Goal: Task Accomplishment & Management: Use online tool/utility

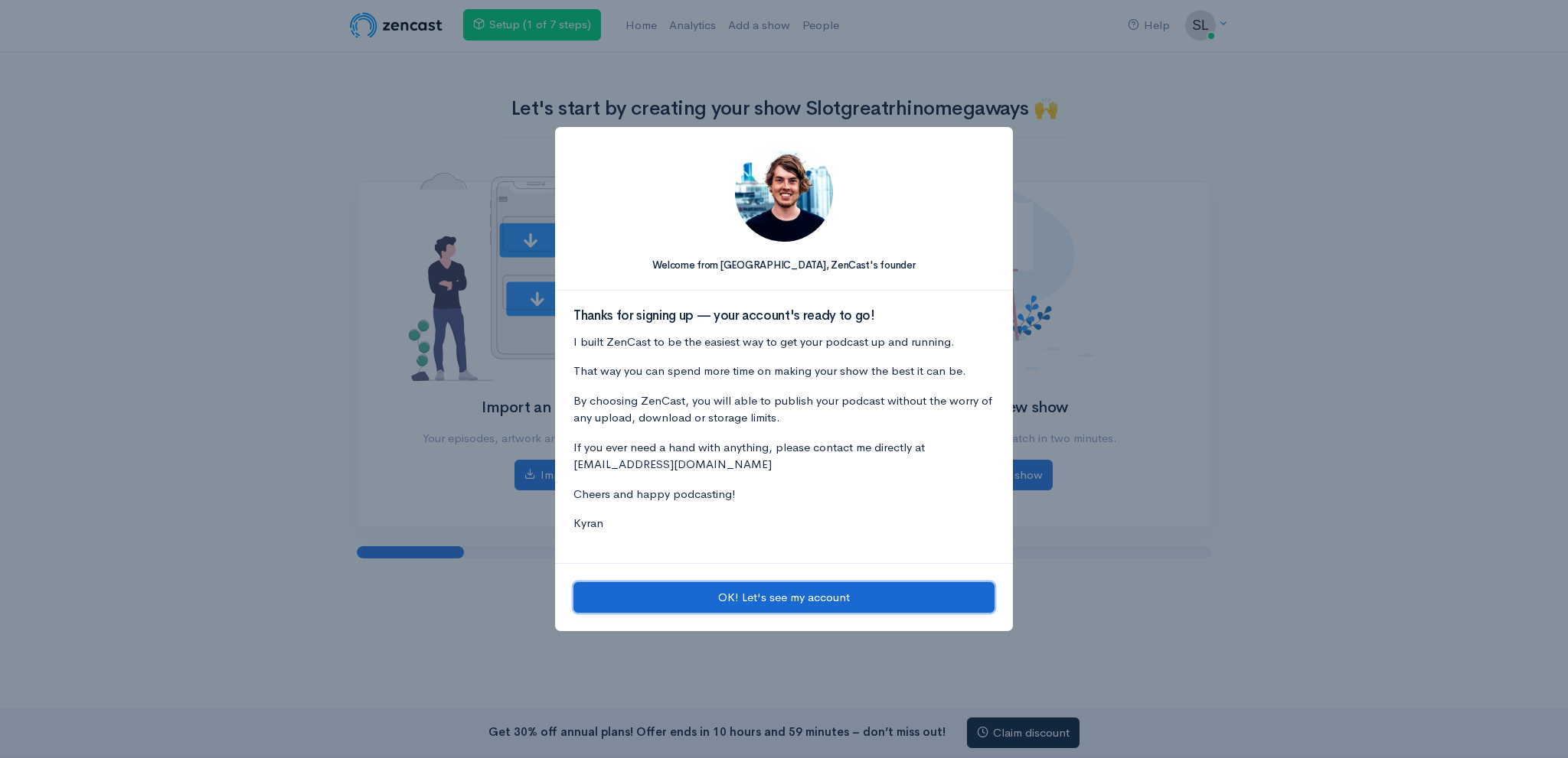
click at [711, 606] on button "OK! Let's see my account" at bounding box center [784, 598] width 421 height 32
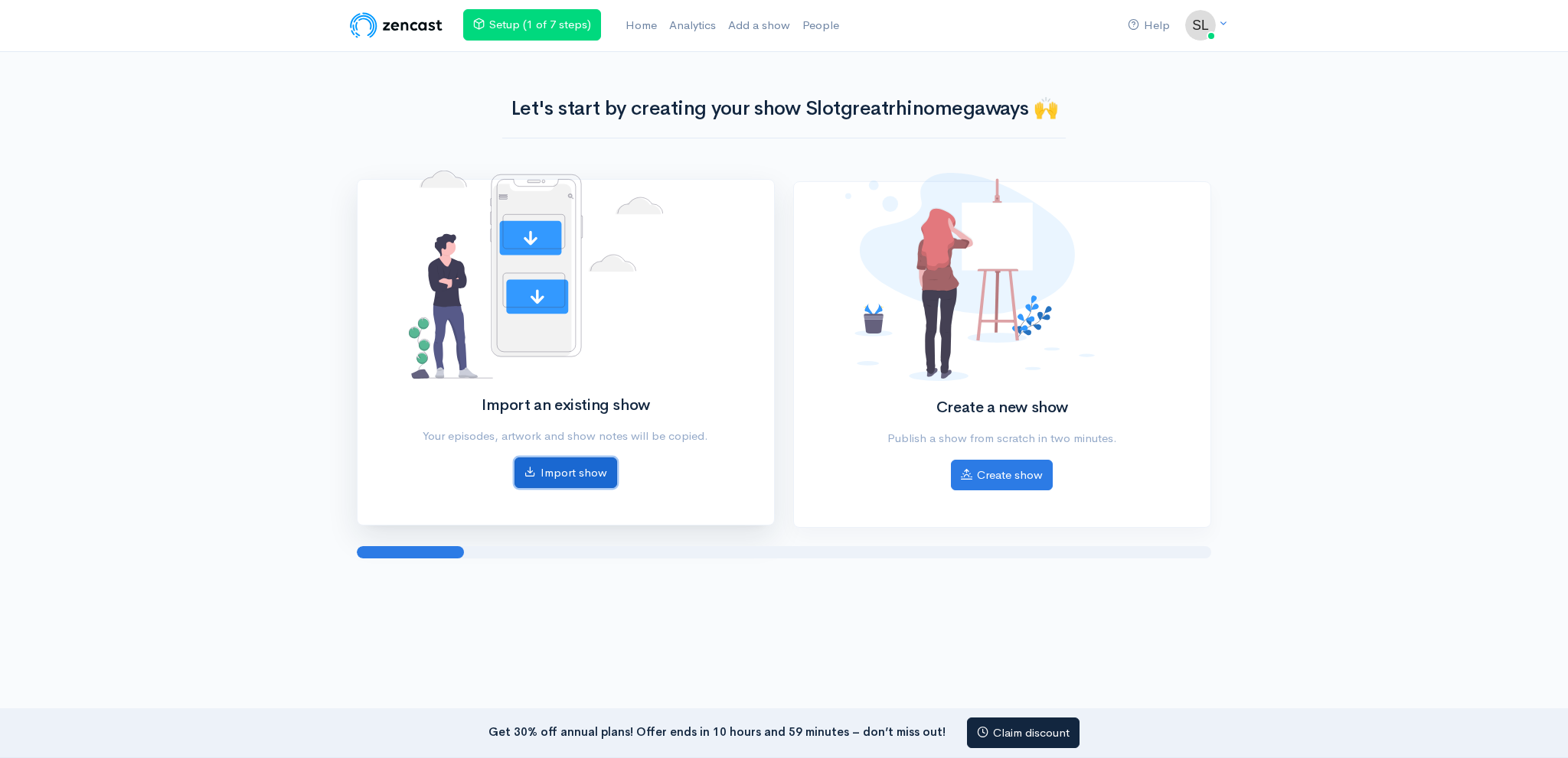
click at [591, 486] on link "Import show" at bounding box center [565, 474] width 102 height 32
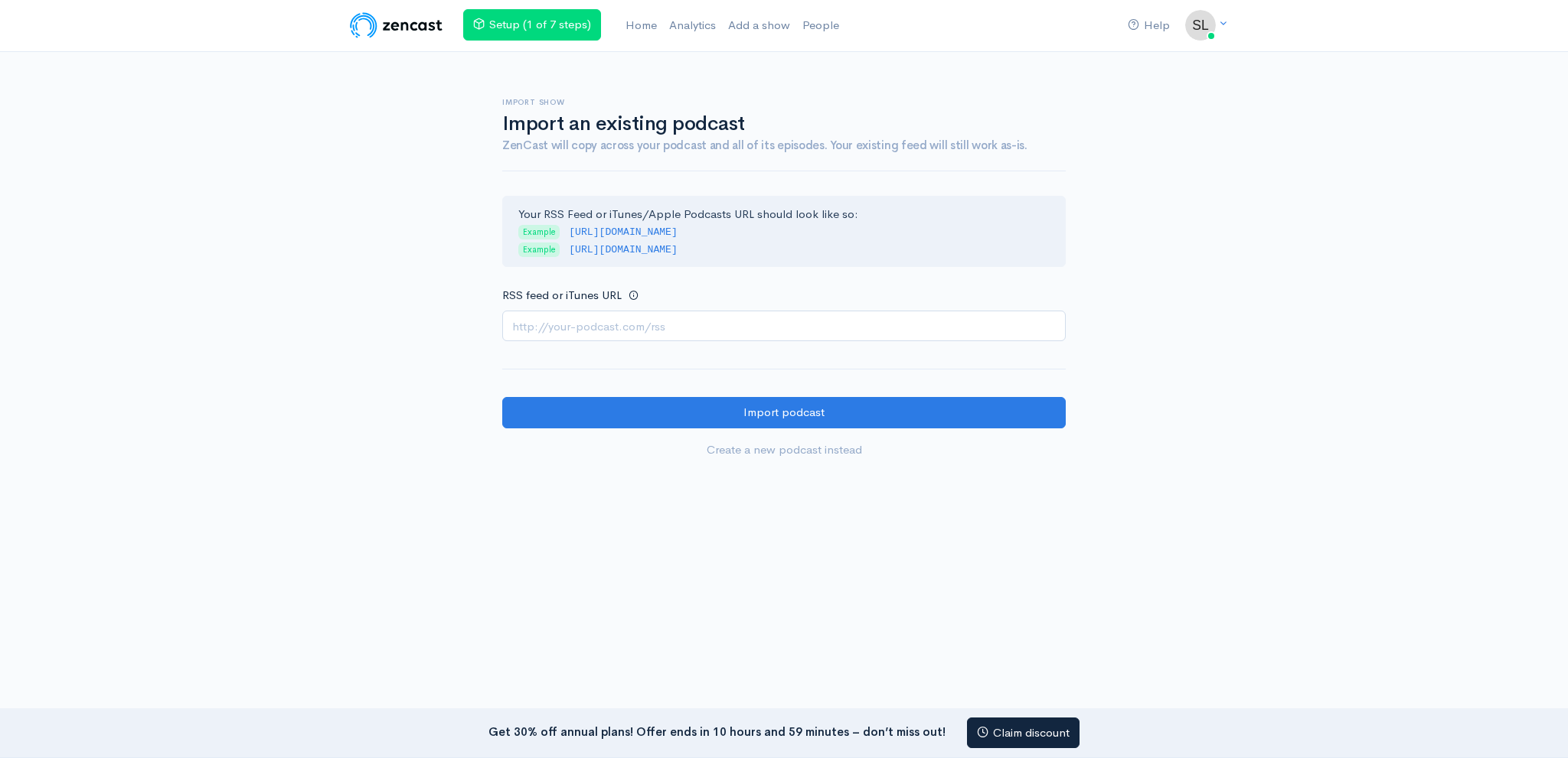
click at [657, 317] on input "RSS feed or iTunes URL" at bounding box center [784, 326] width 564 height 32
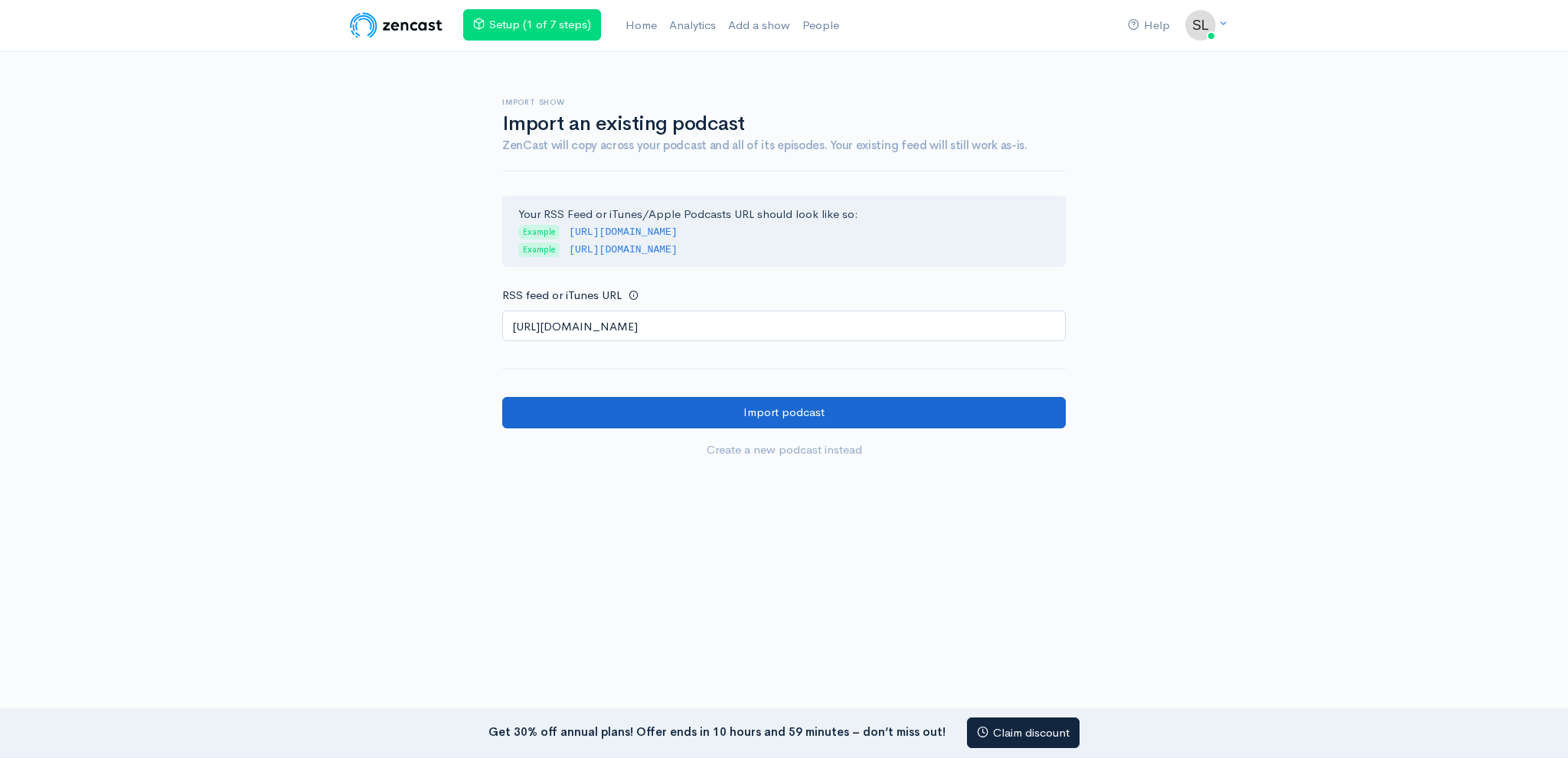
type input "https://anchor.fm/s/108a976b8/podcast/rss"
click at [613, 404] on input "Import podcast" at bounding box center [784, 413] width 564 height 32
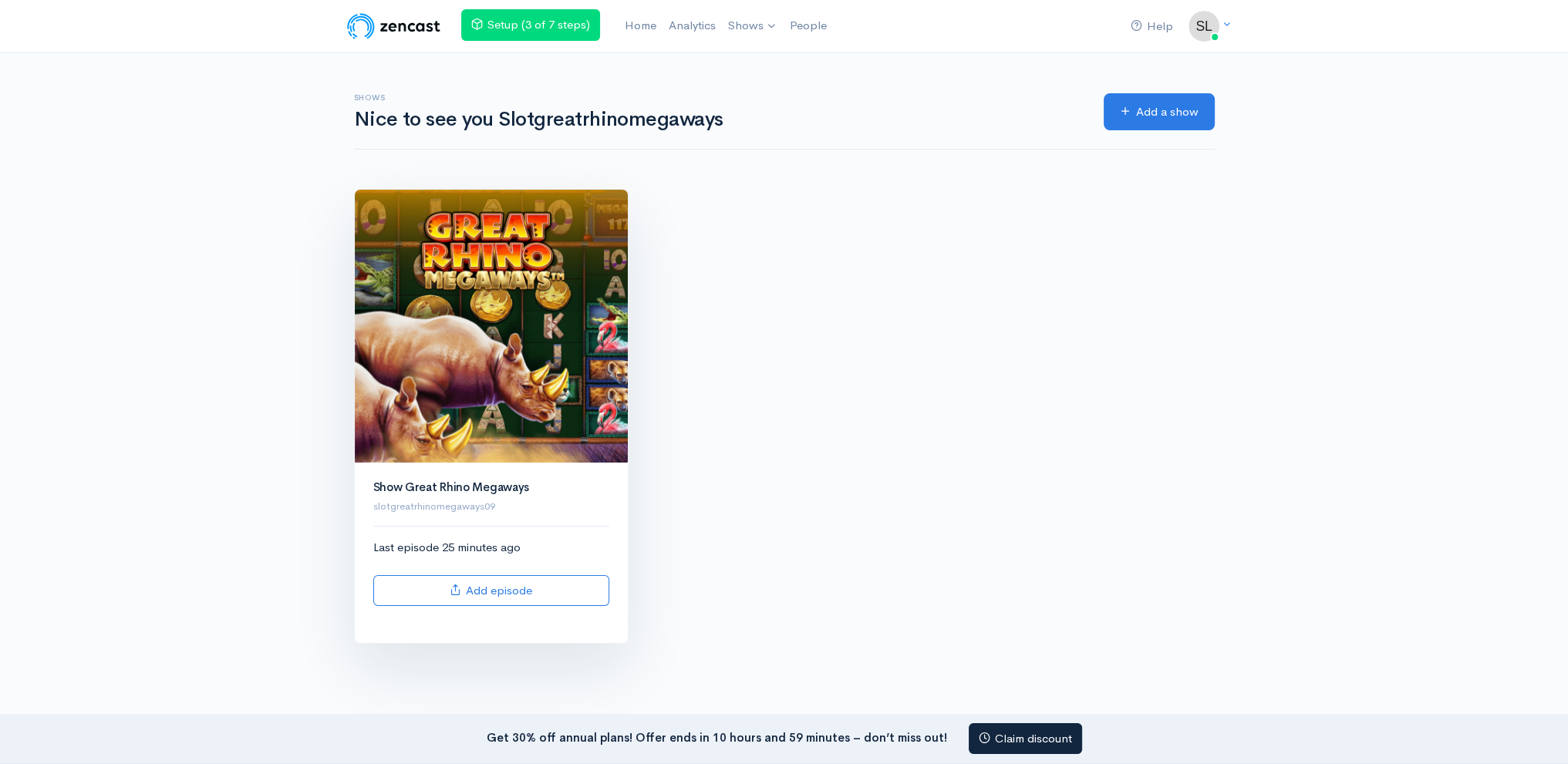
click at [546, 262] on img at bounding box center [491, 326] width 273 height 273
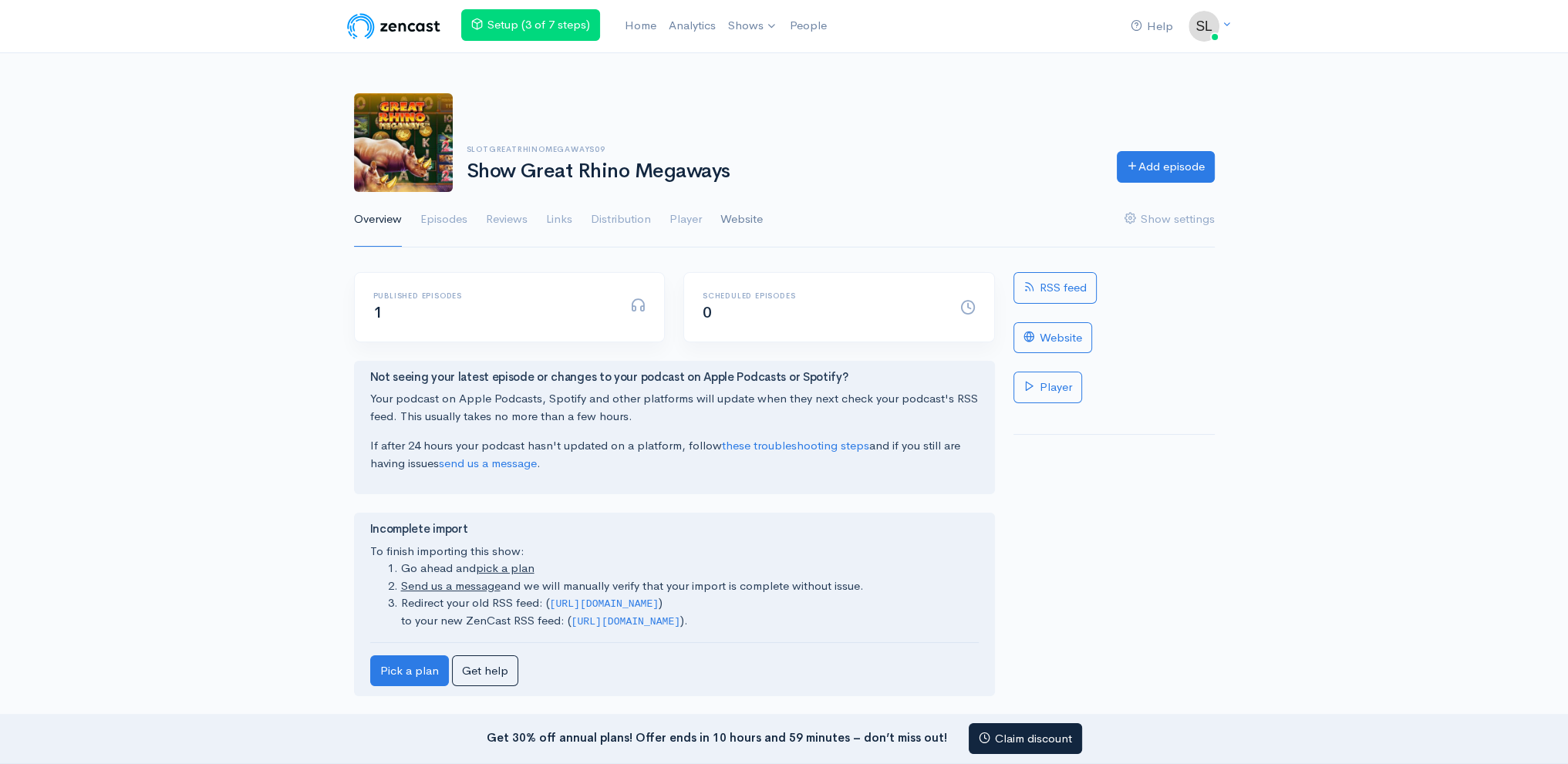
click at [741, 222] on link "Website" at bounding box center [742, 219] width 42 height 55
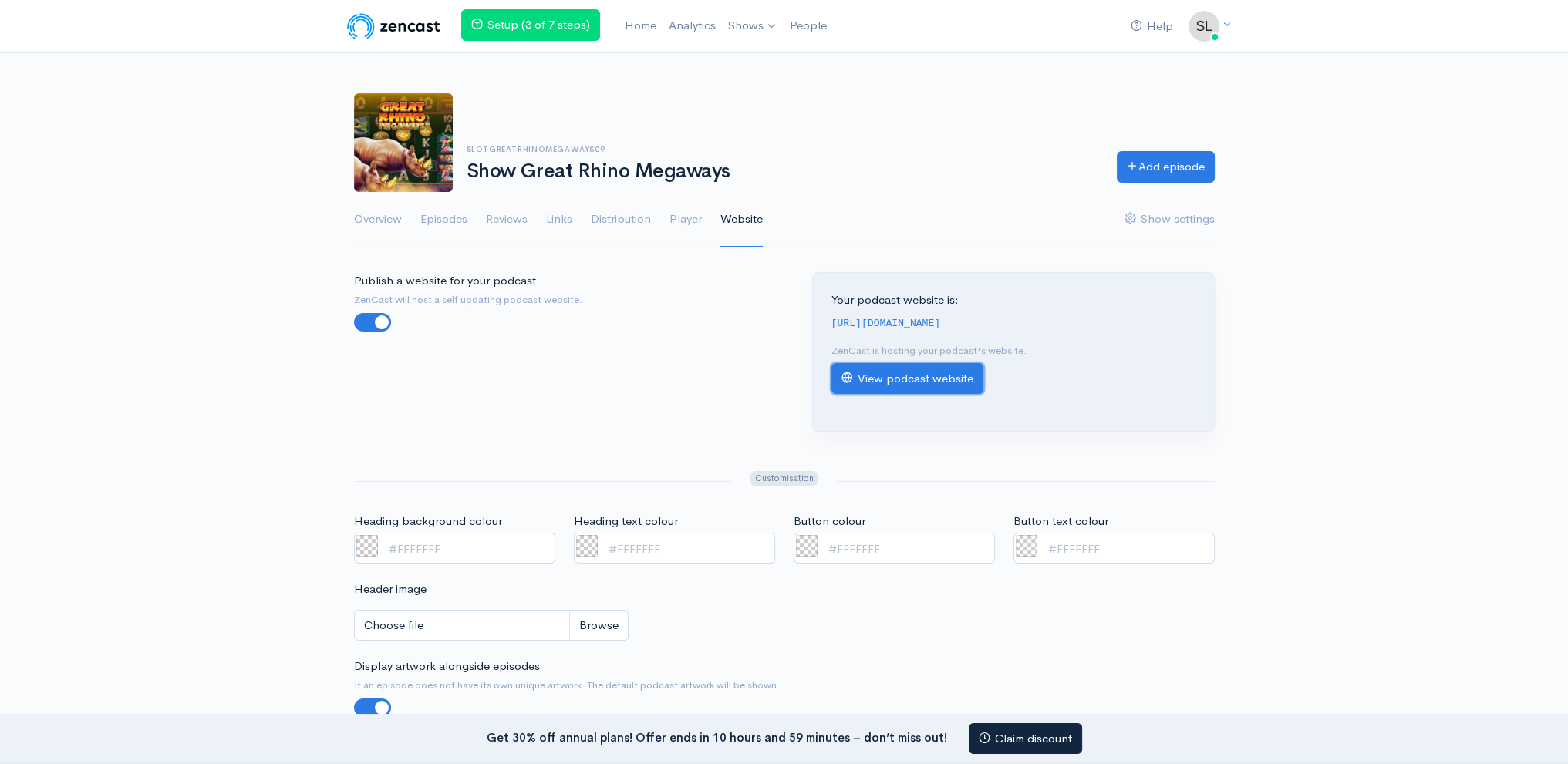
click at [933, 382] on link "View podcast website" at bounding box center [907, 379] width 152 height 32
